Goal: Information Seeking & Learning: Check status

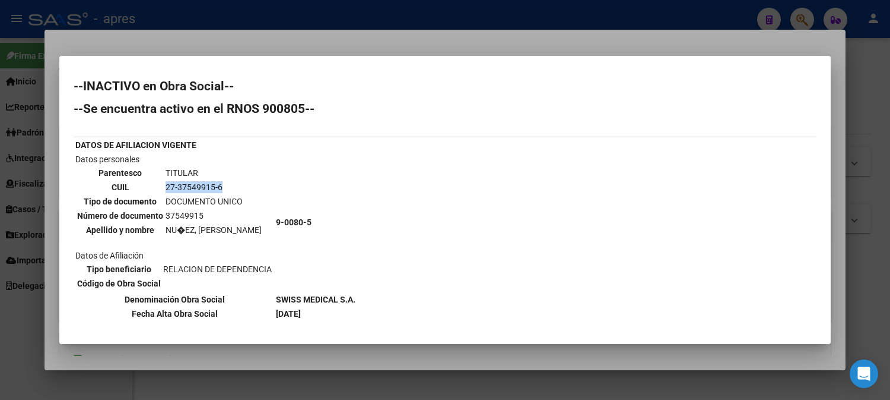
scroll to position [50, 0]
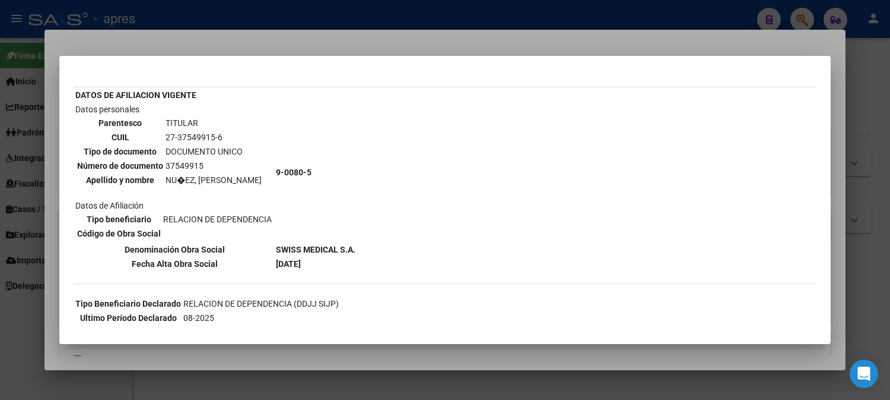
click at [237, 30] on div at bounding box center [445, 200] width 890 height 400
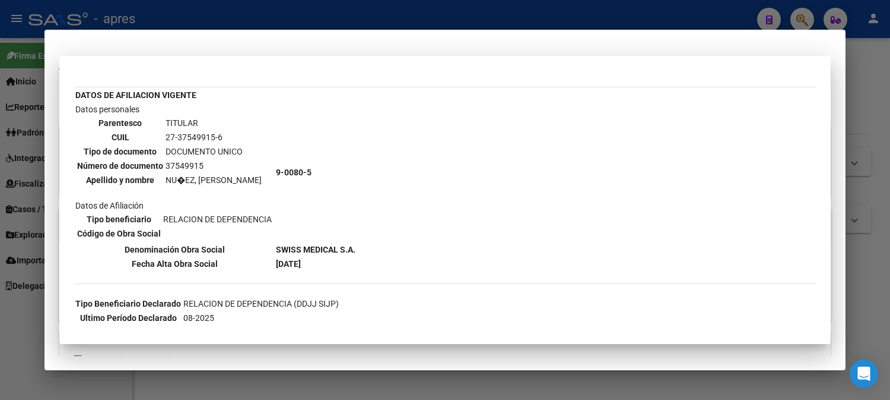
click at [237, 30] on mat-dialog-container "Análisis Afiliado - CUIL: 27375499156 DATOS ARCA: [PERSON_NAME] ([DATE]) ESTE C…" at bounding box center [445, 200] width 801 height 340
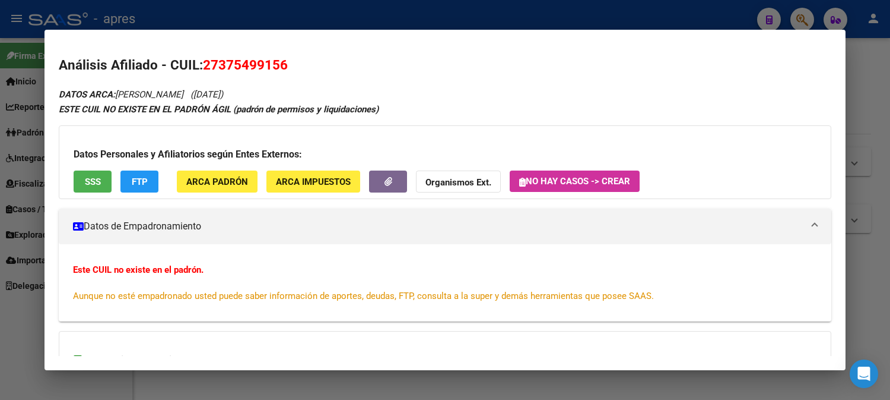
click at [262, 20] on div at bounding box center [445, 200] width 890 height 400
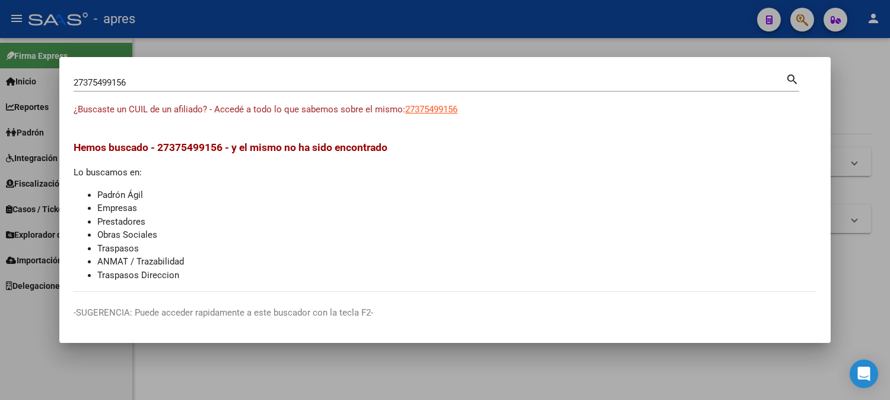
click at [256, 67] on mat-dialog-container "27375499156 Buscar (apellido, dni, cuil, nro traspaso, cuit, obra social) searc…" at bounding box center [445, 200] width 772 height 286
click at [196, 80] on input "27375499156" at bounding box center [430, 82] width 712 height 11
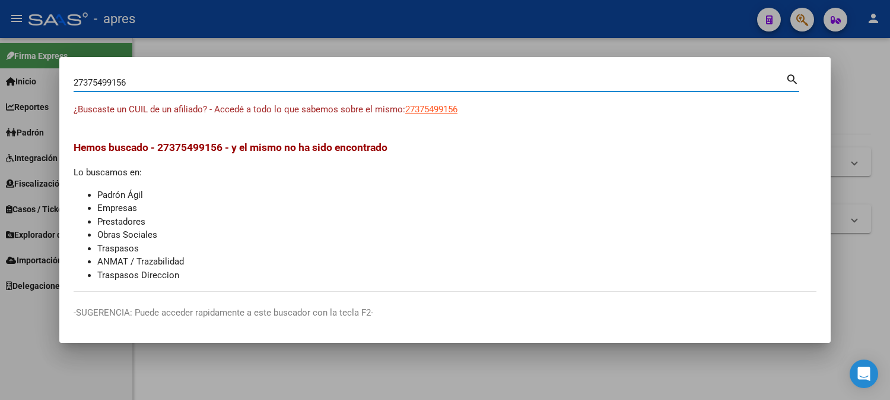
click at [196, 80] on input "27375499156" at bounding box center [430, 82] width 712 height 11
paste input "9684357"
type input "27379684357"
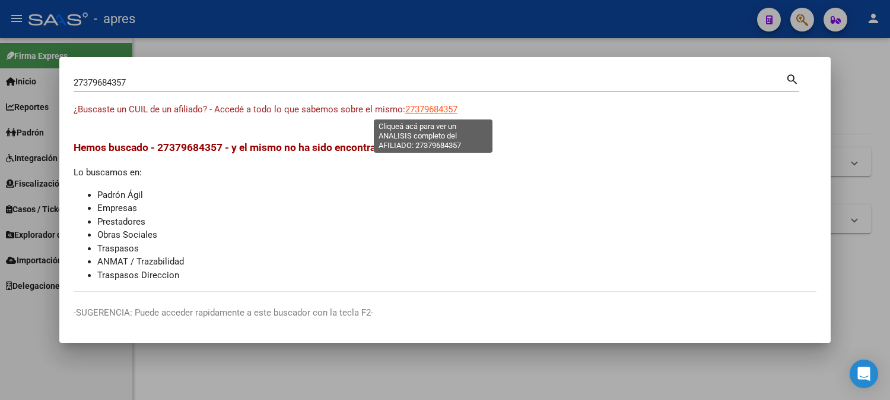
click at [443, 110] on span "27379684357" at bounding box center [431, 109] width 52 height 11
type textarea "27379684357"
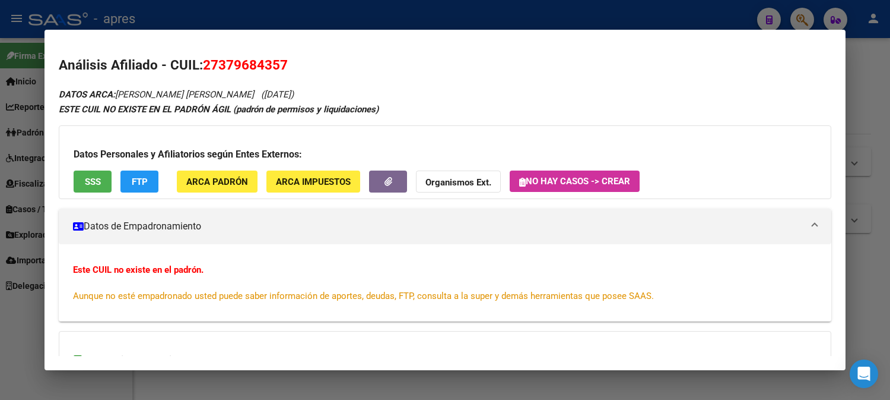
click at [101, 179] on button "SSS" at bounding box center [93, 181] width 38 height 22
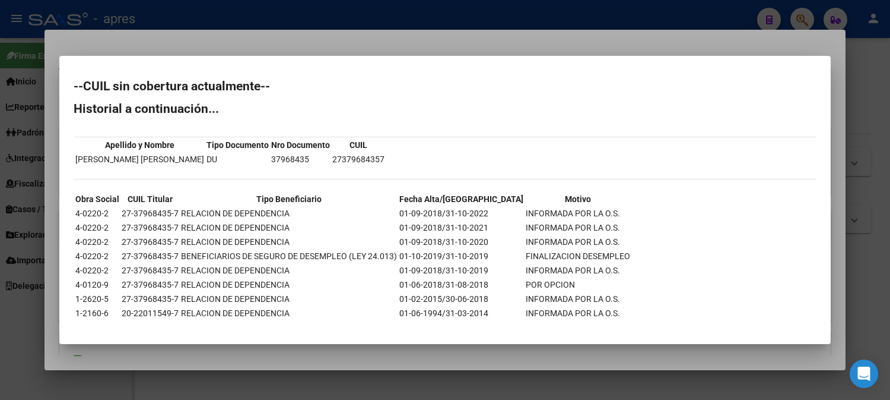
click at [271, 155] on td "37968435" at bounding box center [301, 159] width 60 height 13
copy td "37968435"
click at [364, 34] on div at bounding box center [445, 200] width 890 height 400
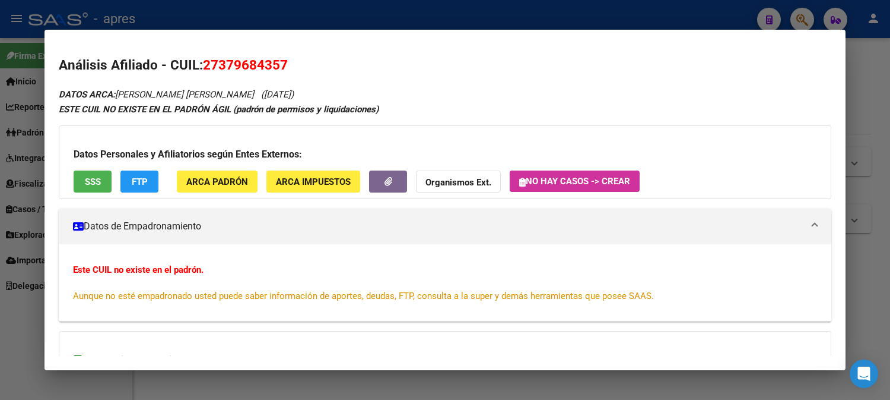
click at [364, 34] on mat-dialog-container "Análisis Afiliado - CUIL: 27379684357 DATOS ARCA: [PERSON_NAME] [PERSON_NAME] (…" at bounding box center [445, 200] width 801 height 340
click at [435, 13] on div at bounding box center [445, 200] width 890 height 400
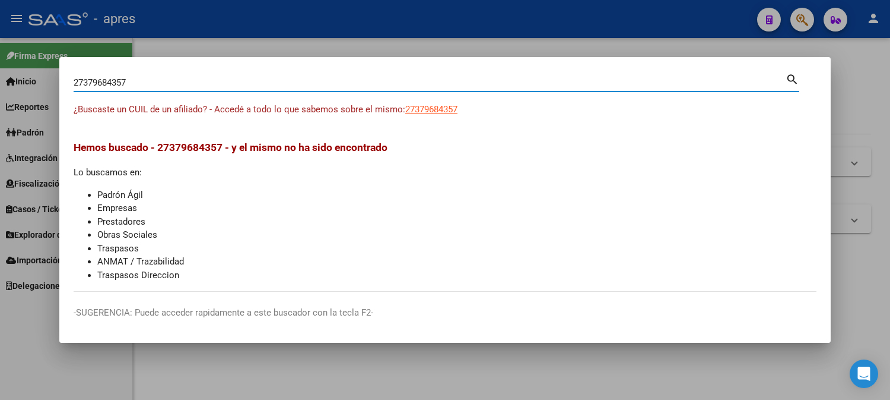
drag, startPoint x: 233, startPoint y: 84, endPoint x: -8, endPoint y: 74, distance: 241.8
click at [0, 74] on html "menu - apres person Firma Express Inicio Calendario SSS Instructivos Contacto O…" at bounding box center [445, 200] width 890 height 400
paste input "92808669"
type input "27392808669"
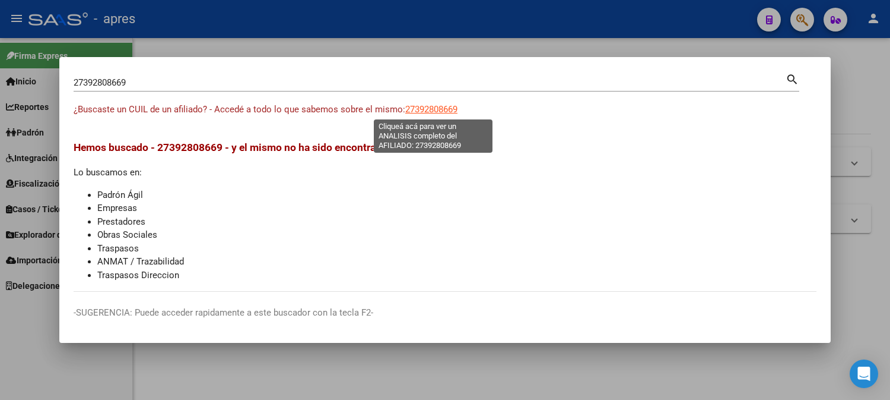
click at [439, 108] on span "27392808669" at bounding box center [431, 109] width 52 height 11
type textarea "27392808669"
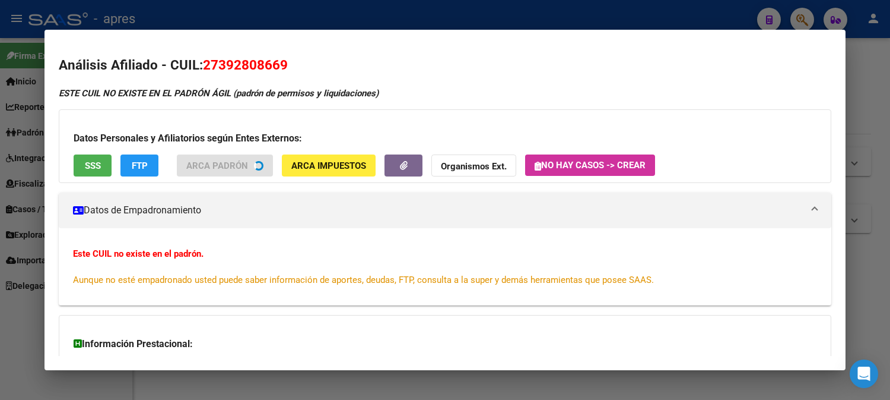
click at [88, 164] on span "SSS" at bounding box center [93, 165] width 16 height 11
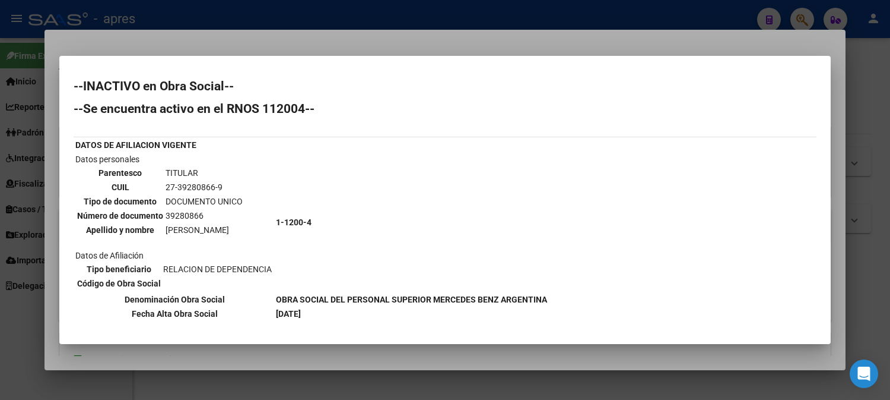
click at [364, 49] on div at bounding box center [445, 200] width 890 height 400
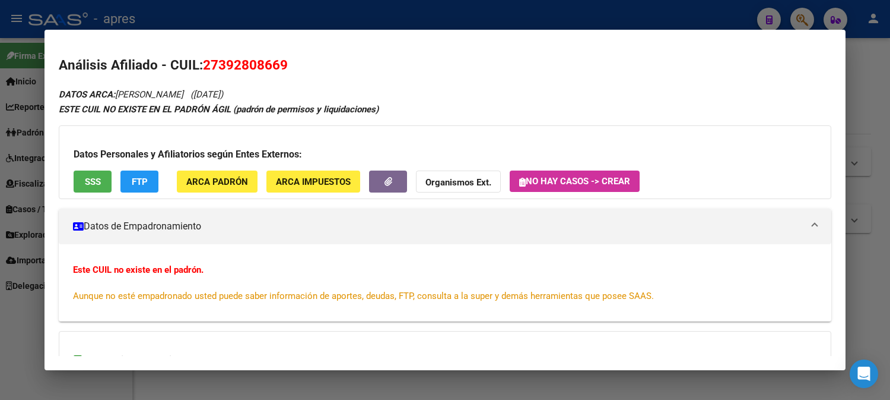
click at [360, 16] on div at bounding box center [445, 200] width 890 height 400
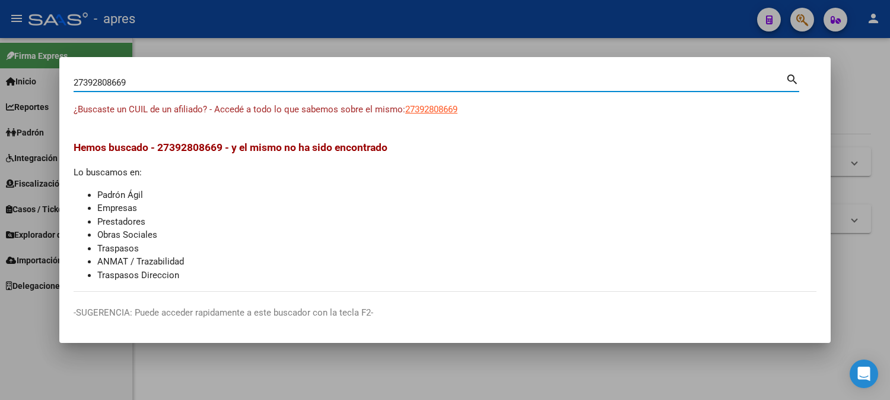
drag, startPoint x: 163, startPoint y: 83, endPoint x: -8, endPoint y: 86, distance: 171.0
click at [0, 86] on html "menu - apres person Firma Express Inicio Calendario SSS Instructivos Contacto O…" at bounding box center [445, 200] width 890 height 400
paste input "404312850"
type input "27404312850"
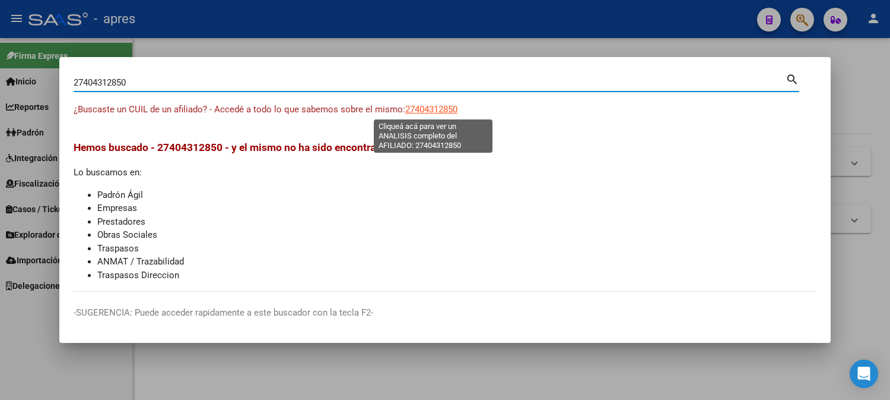
click at [429, 107] on span "27404312850" at bounding box center [431, 109] width 52 height 11
type textarea "27404312850"
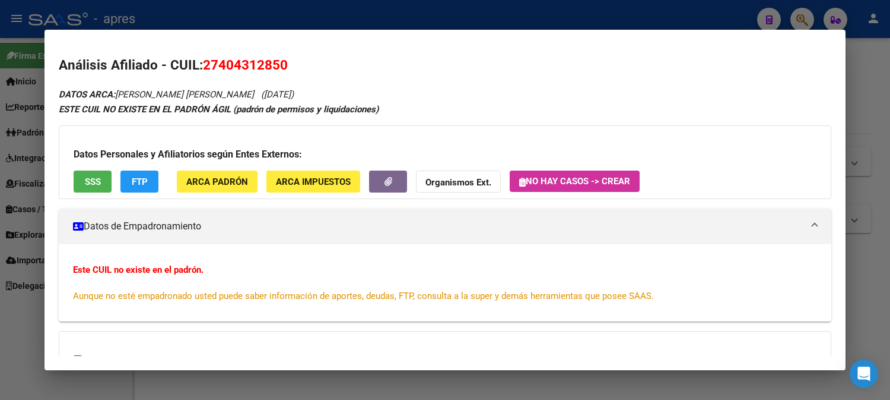
click at [80, 179] on button "SSS" at bounding box center [93, 181] width 38 height 22
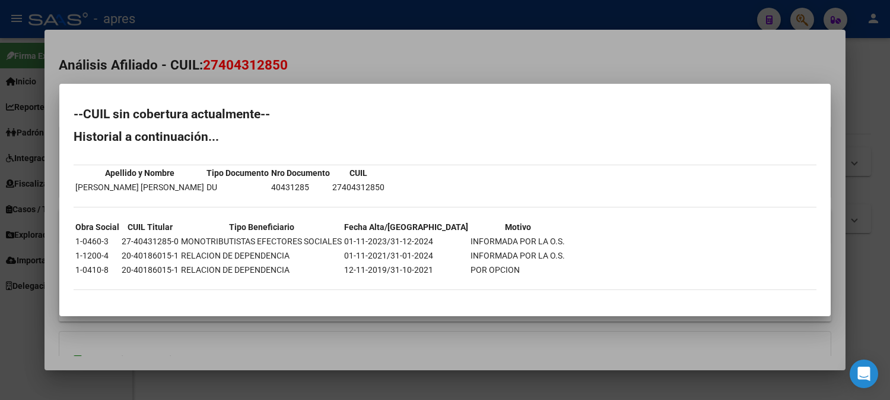
click at [247, 330] on div at bounding box center [445, 200] width 890 height 400
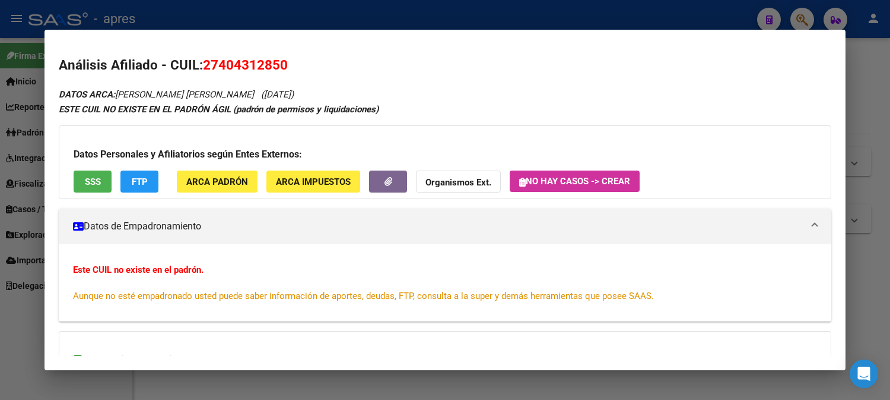
click at [405, 10] on div at bounding box center [445, 200] width 890 height 400
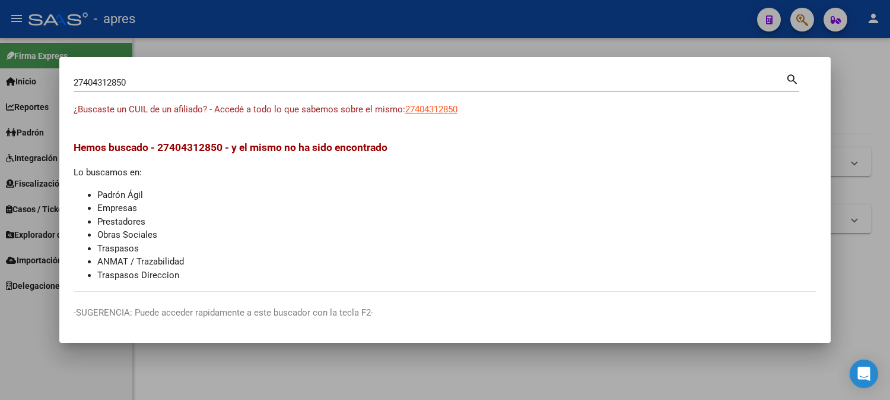
click at [405, 10] on div at bounding box center [445, 200] width 890 height 400
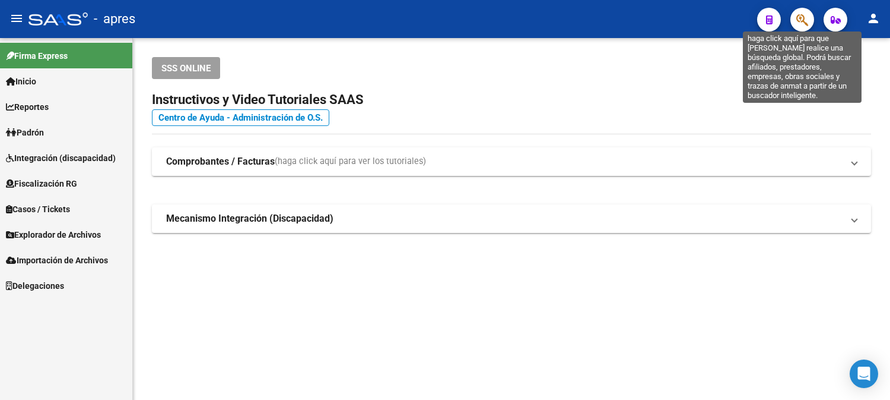
click at [799, 13] on icon "button" at bounding box center [803, 20] width 12 height 14
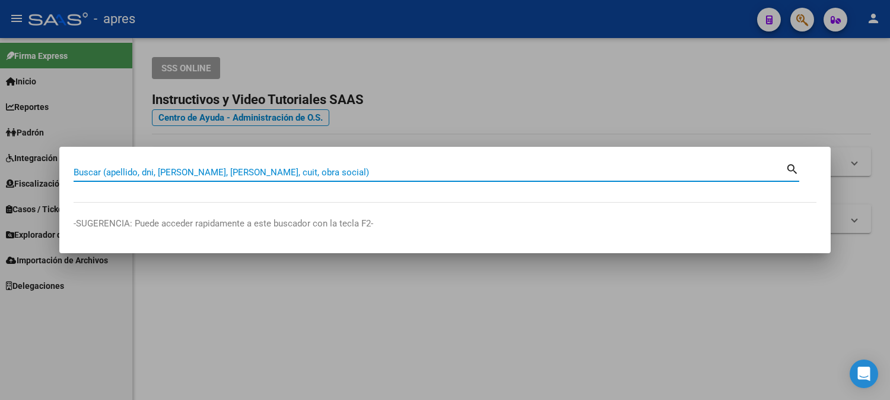
paste input "27456433753"
type input "27456433753"
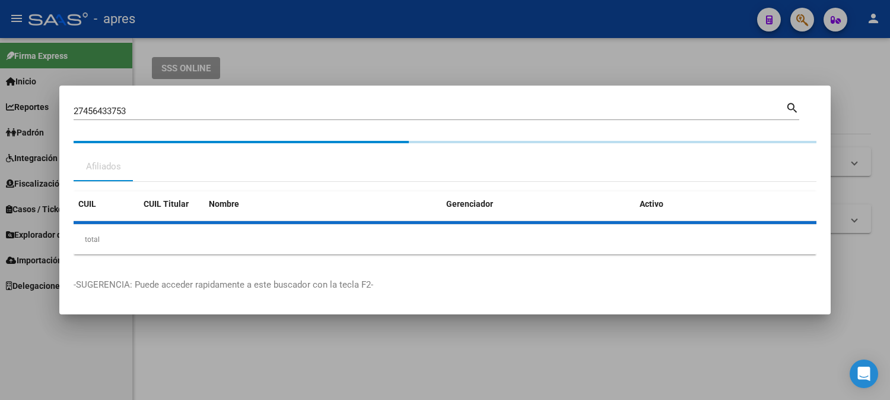
click at [417, 198] on div "Nombre" at bounding box center [323, 204] width 228 height 14
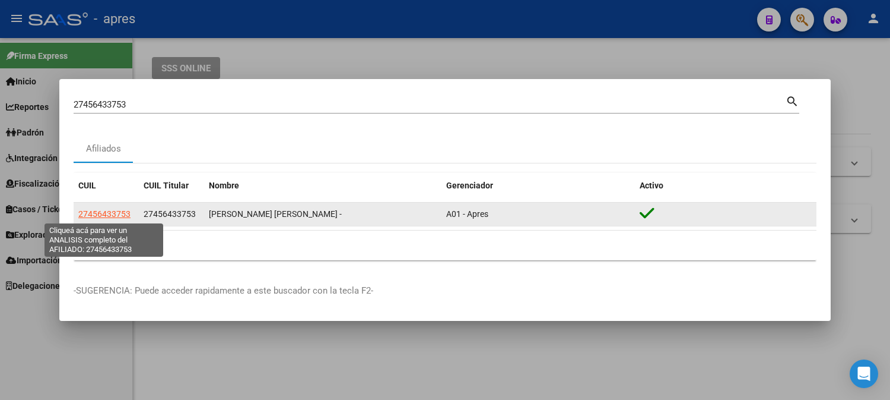
click at [116, 215] on span "27456433753" at bounding box center [104, 213] width 52 height 9
type textarea "27456433753"
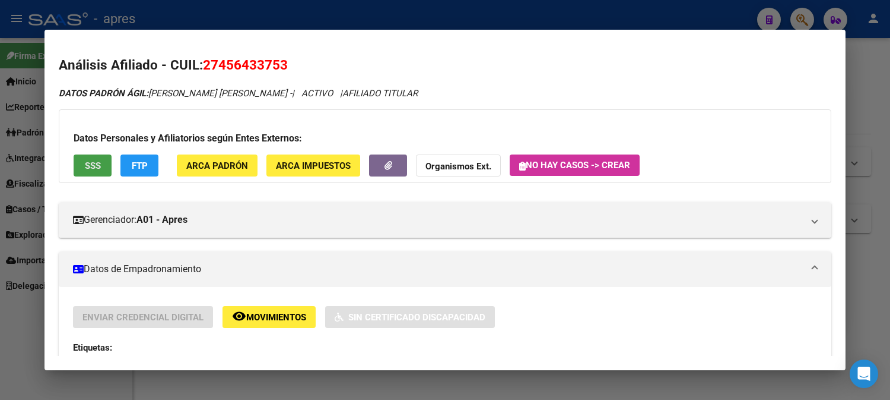
click at [88, 173] on button "SSS" at bounding box center [93, 165] width 38 height 22
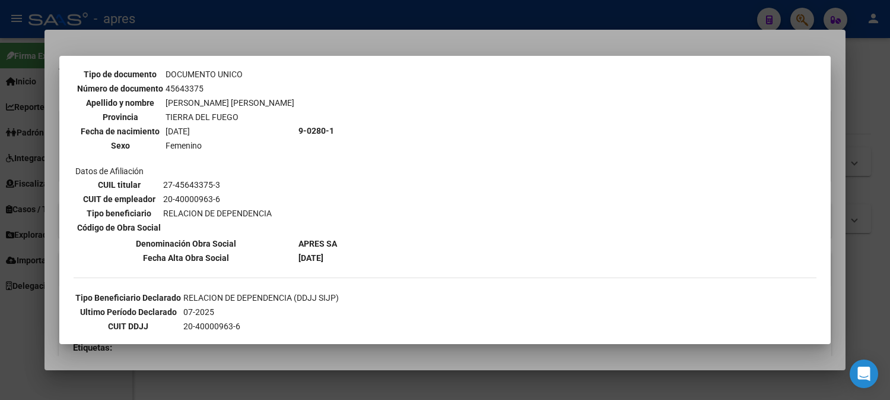
scroll to position [96, 0]
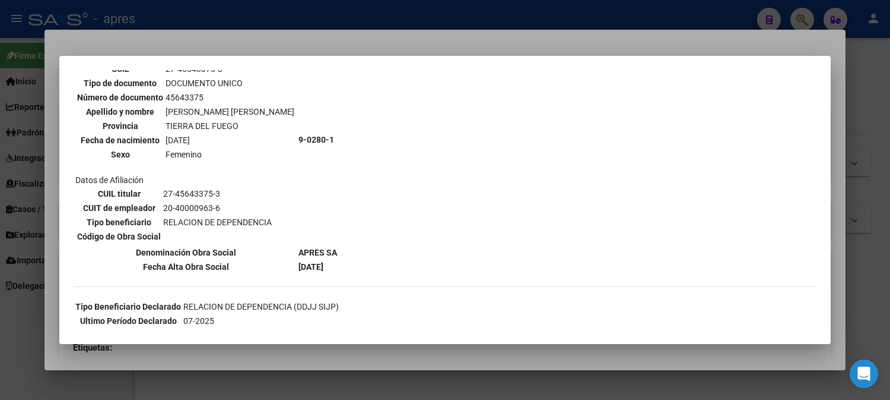
click at [258, 8] on div at bounding box center [445, 200] width 890 height 400
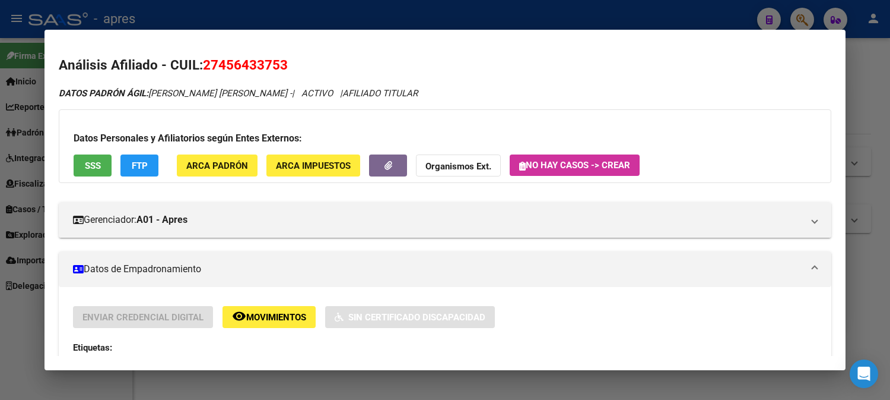
click at [258, 8] on div at bounding box center [445, 200] width 890 height 400
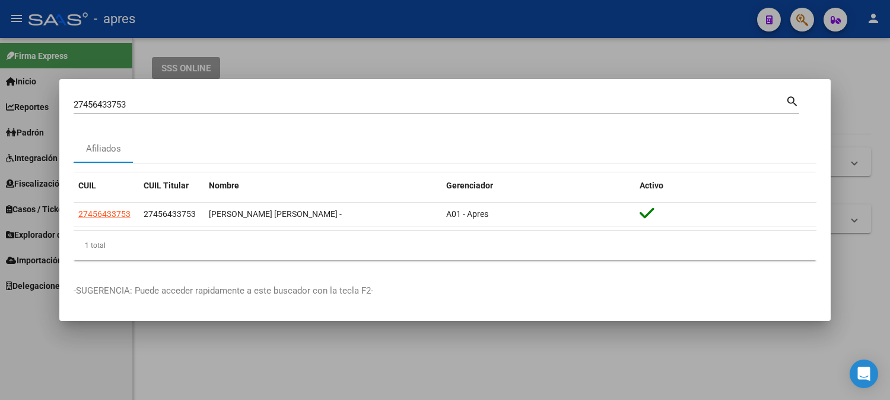
click at [198, 96] on div "27456433753 Buscar (apellido, dni, [PERSON_NAME], [PERSON_NAME], cuit, obra soc…" at bounding box center [430, 105] width 712 height 18
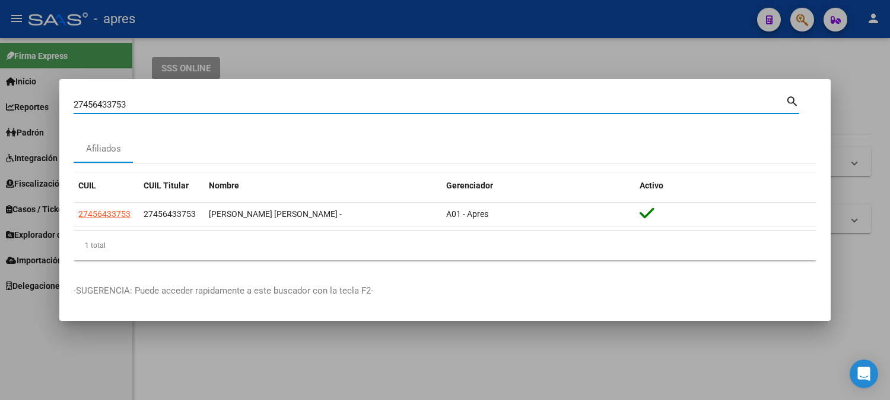
click at [171, 105] on input "27456433753" at bounding box center [430, 104] width 712 height 11
paste input "63427637"
type input "27463427637"
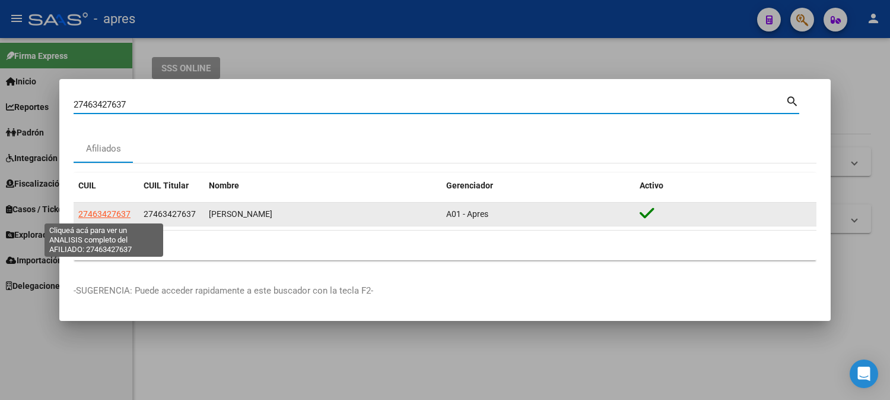
click at [118, 210] on span "27463427637" at bounding box center [104, 213] width 52 height 9
type textarea "27463427637"
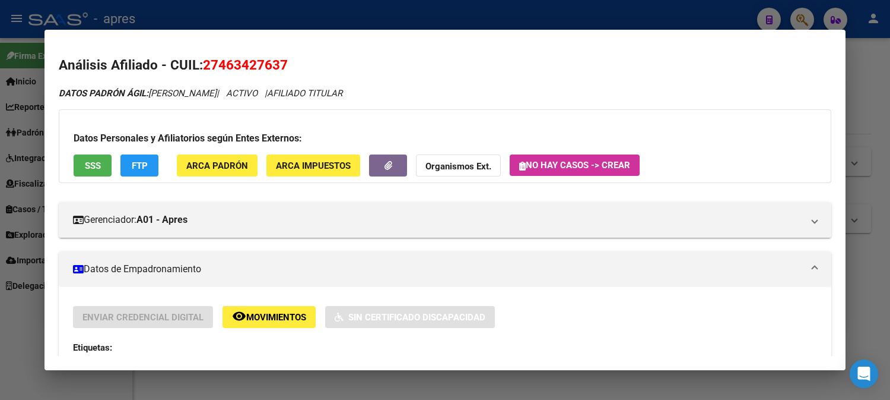
click at [93, 170] on span "SSS" at bounding box center [93, 165] width 16 height 11
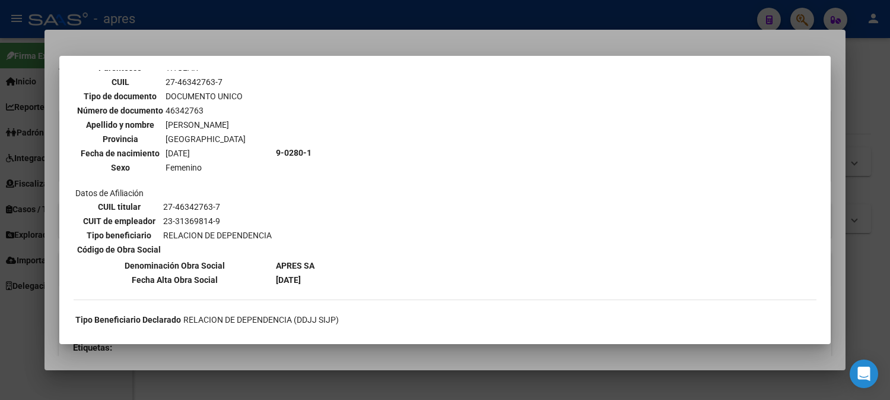
scroll to position [0, 0]
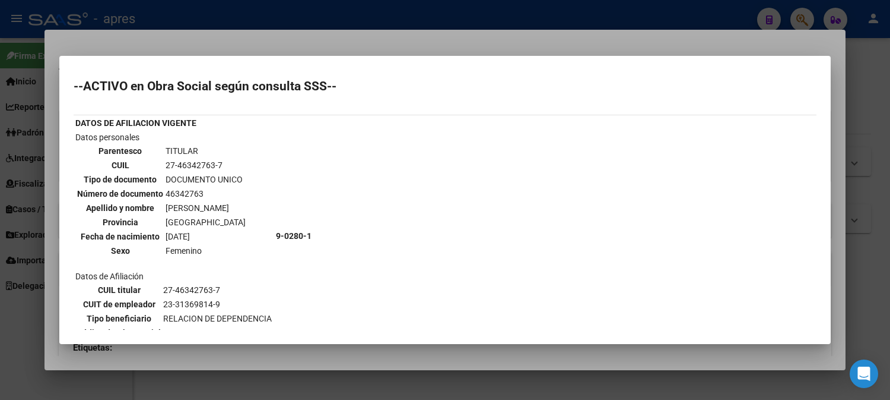
click at [210, 14] on div at bounding box center [445, 200] width 890 height 400
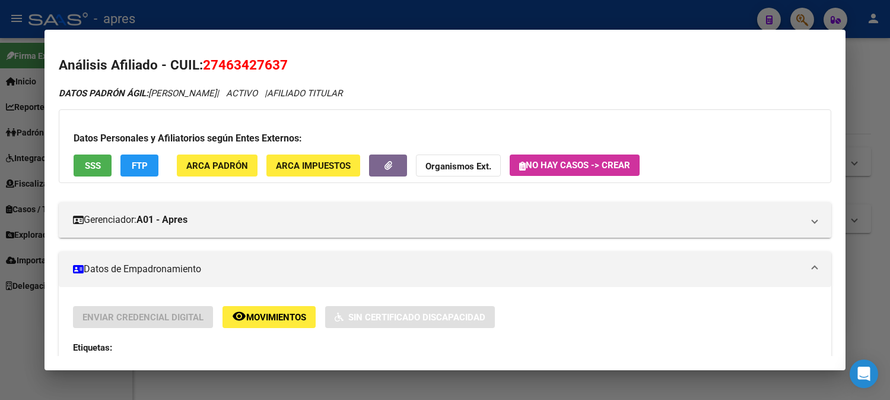
click at [210, 14] on div at bounding box center [445, 200] width 890 height 400
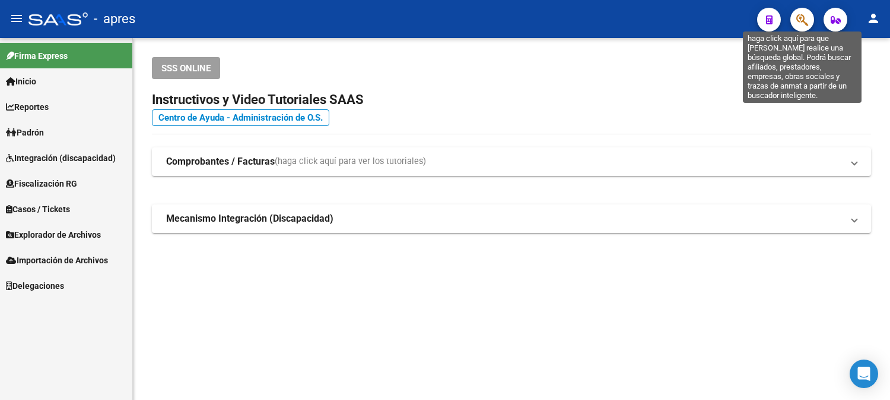
click at [801, 18] on icon "button" at bounding box center [803, 20] width 12 height 14
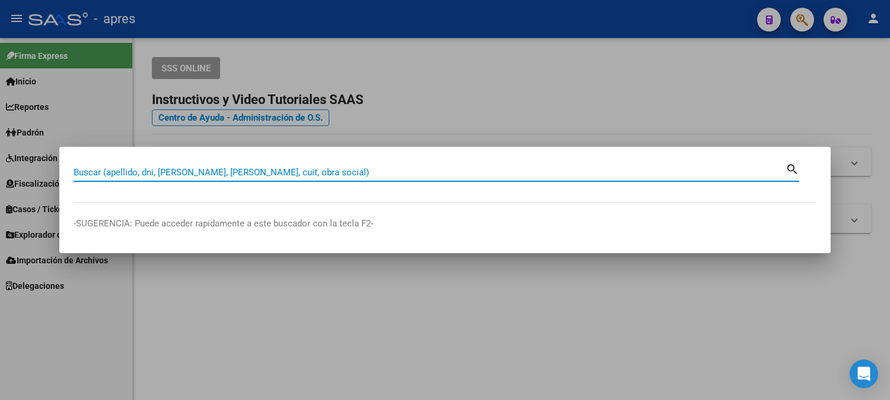
paste input "27463427637"
type input "27463427637"
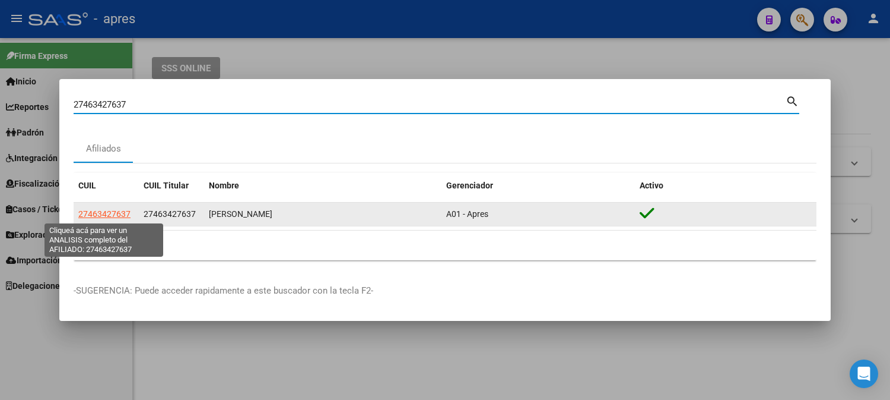
click at [107, 214] on span "27463427637" at bounding box center [104, 213] width 52 height 9
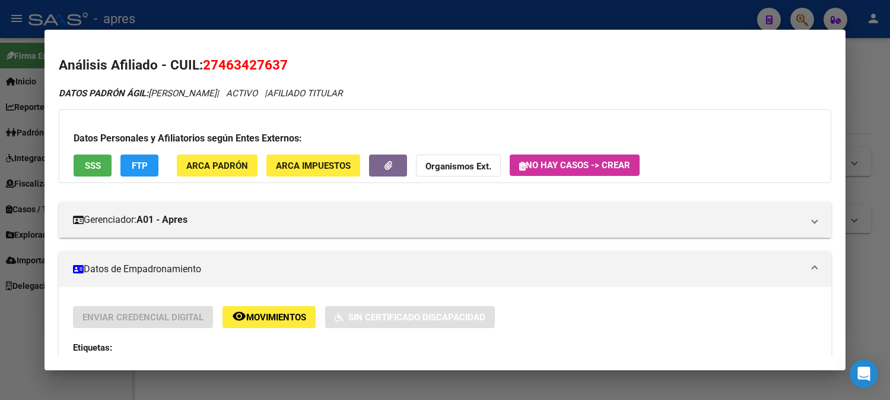
click at [91, 161] on span "SSS" at bounding box center [93, 165] width 16 height 11
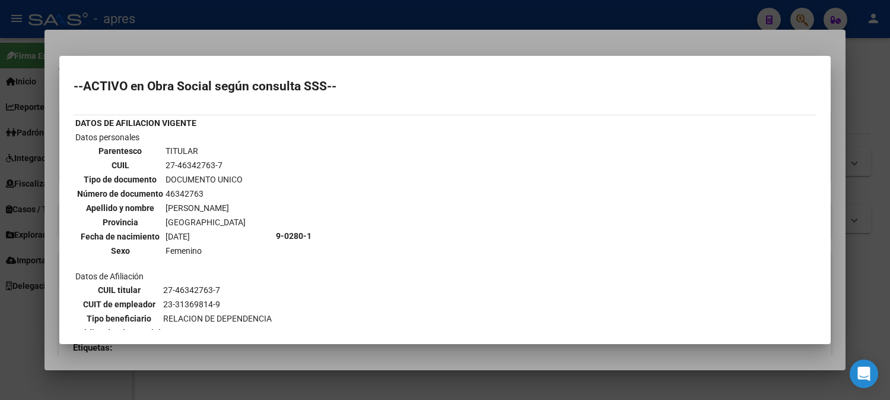
click at [248, 387] on div at bounding box center [445, 200] width 890 height 400
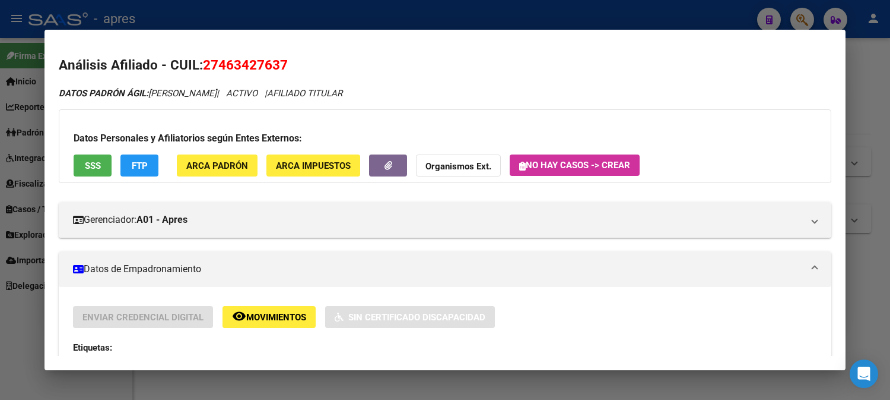
click at [245, 24] on div at bounding box center [445, 200] width 890 height 400
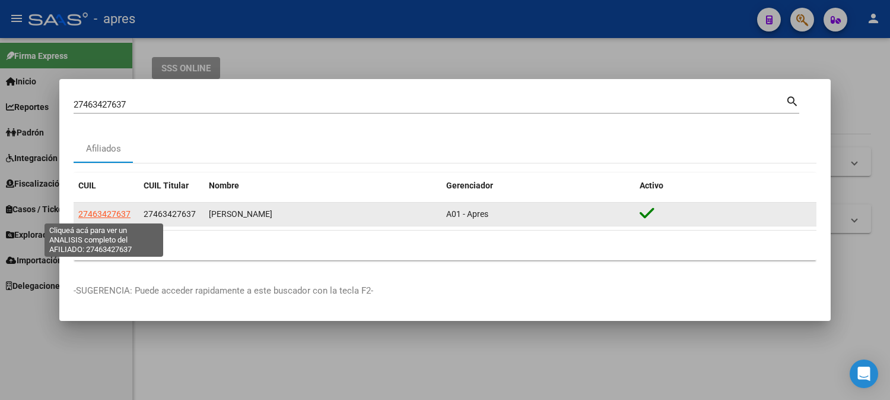
click at [95, 217] on span "27463427637" at bounding box center [104, 213] width 52 height 9
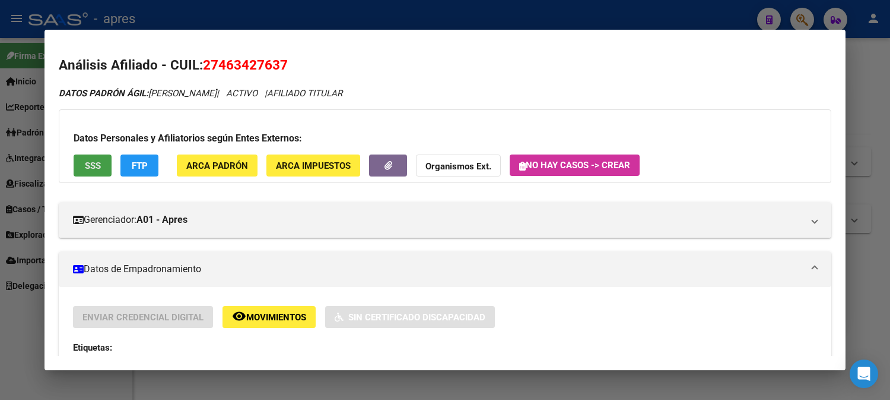
click at [85, 172] on button "SSS" at bounding box center [93, 165] width 38 height 22
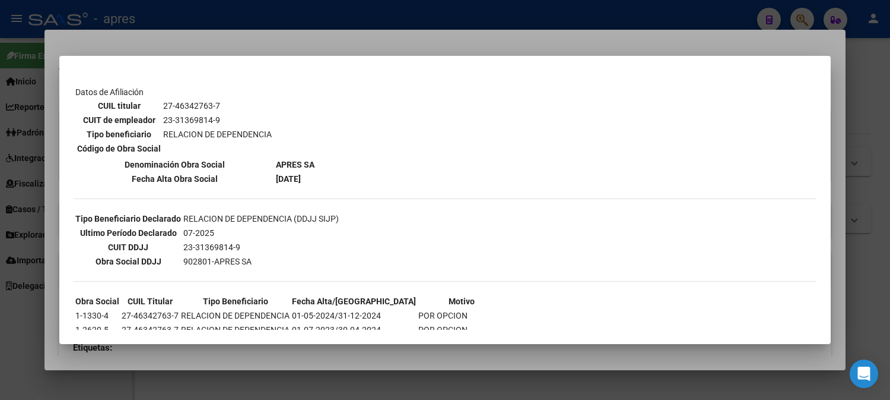
scroll to position [228, 0]
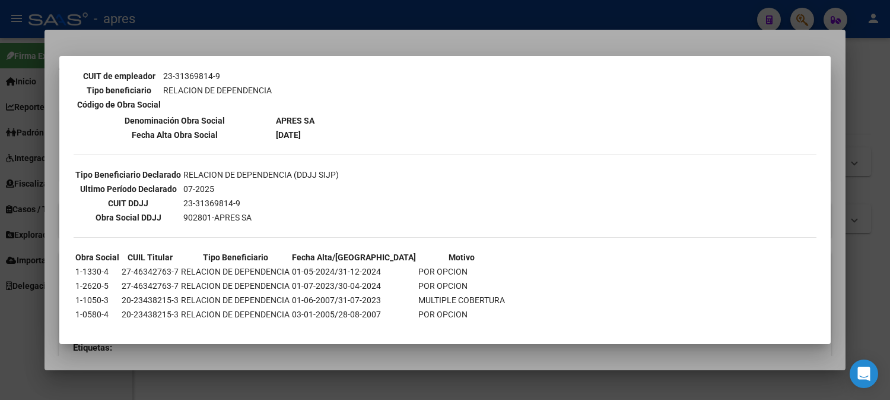
click at [432, 12] on div at bounding box center [445, 200] width 890 height 400
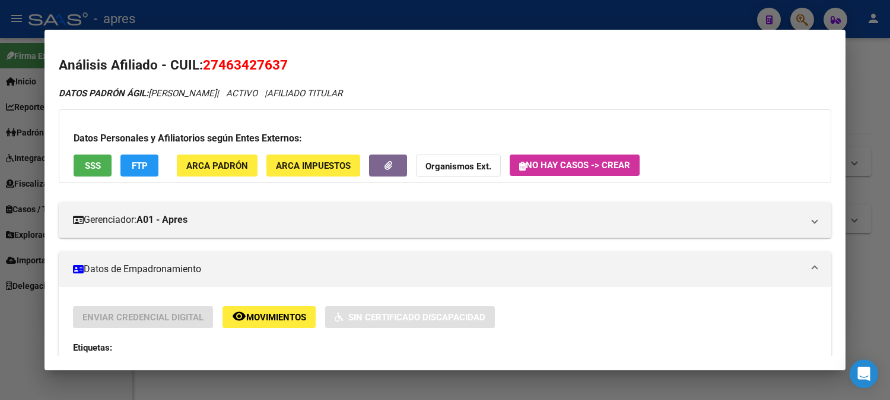
click at [680, 9] on div at bounding box center [445, 200] width 890 height 400
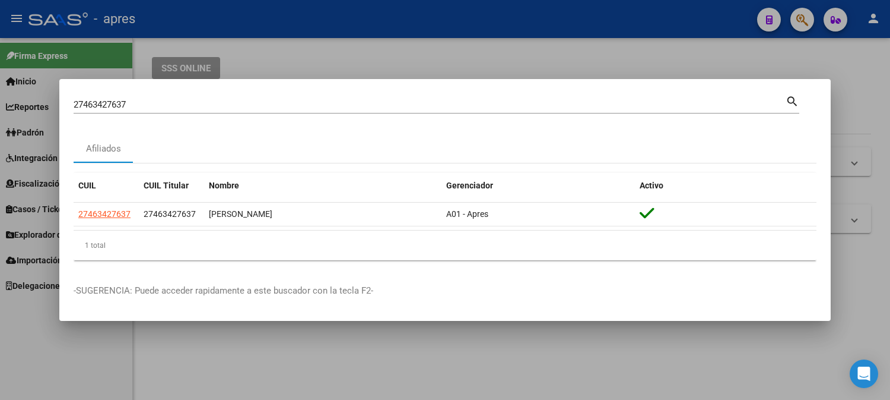
click at [687, 22] on div at bounding box center [445, 200] width 890 height 400
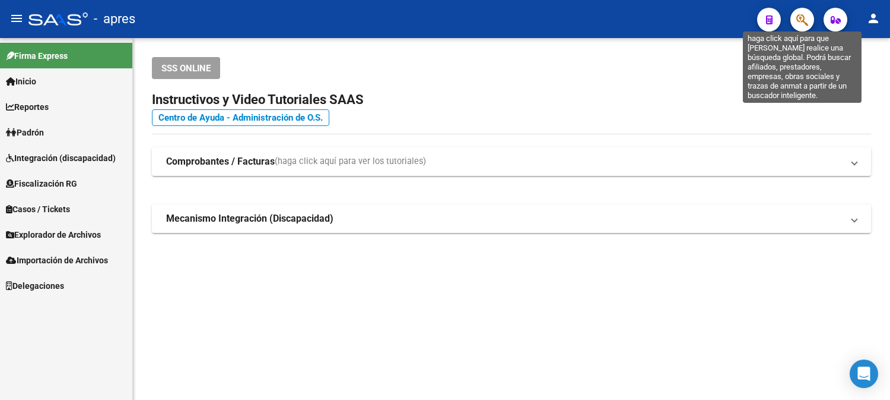
click at [807, 16] on icon "button" at bounding box center [803, 20] width 12 height 14
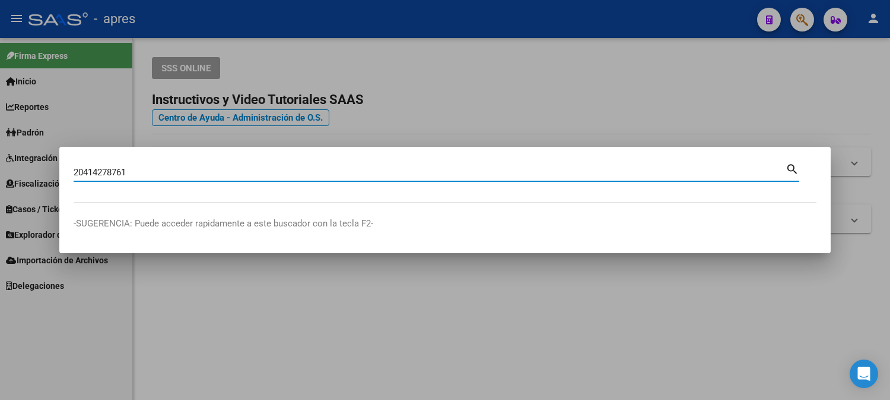
type input "20414278761"
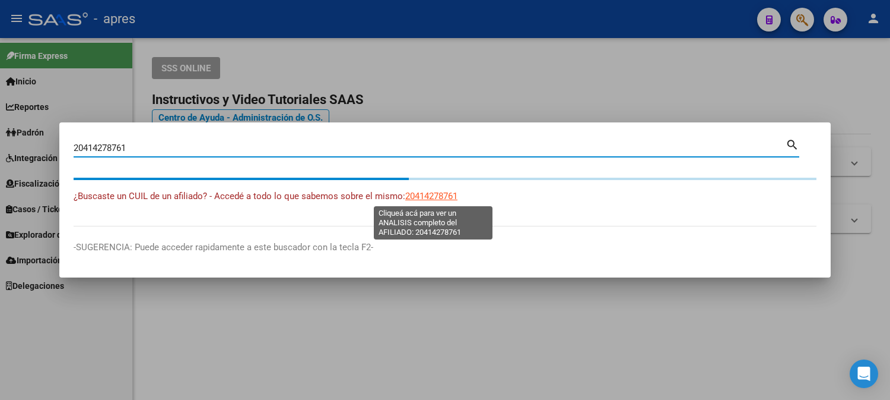
click at [447, 199] on span "20414278761" at bounding box center [431, 196] width 52 height 11
type textarea "20414278761"
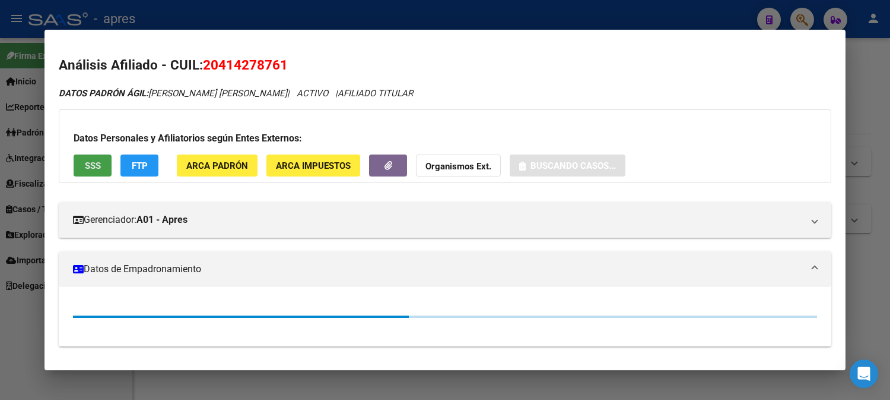
click at [84, 169] on button "SSS" at bounding box center [93, 165] width 38 height 22
